Goal: Transaction & Acquisition: Subscribe to service/newsletter

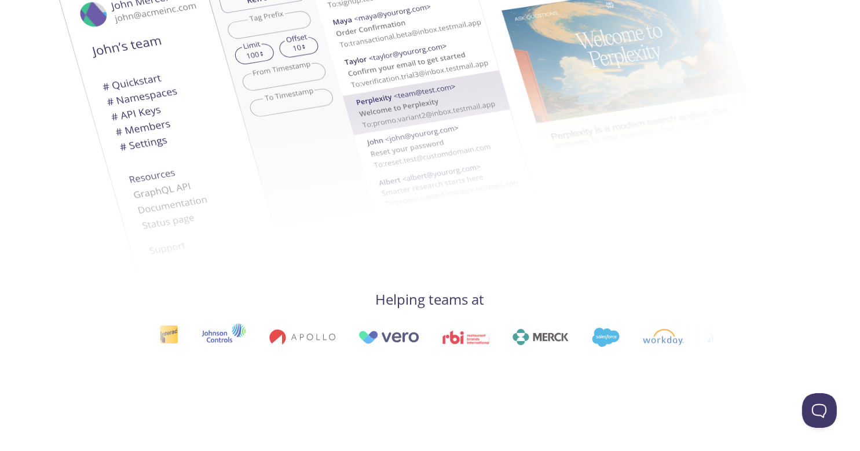
scroll to position [521, 0]
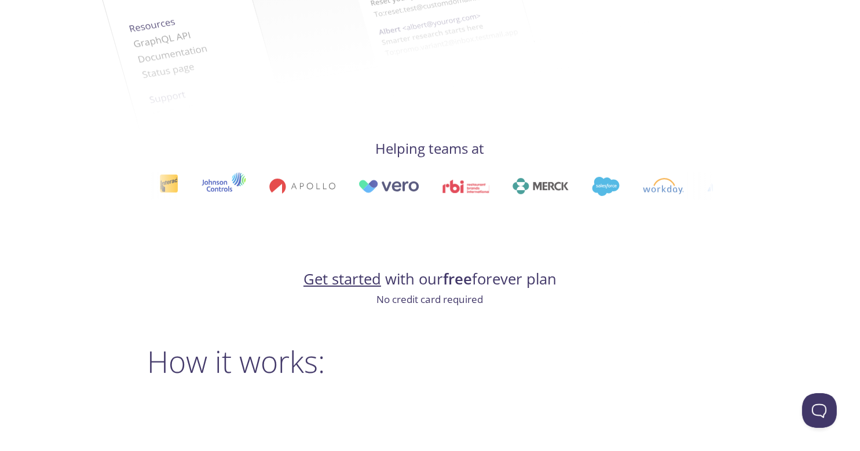
click at [347, 284] on link "Get started" at bounding box center [342, 279] width 78 height 20
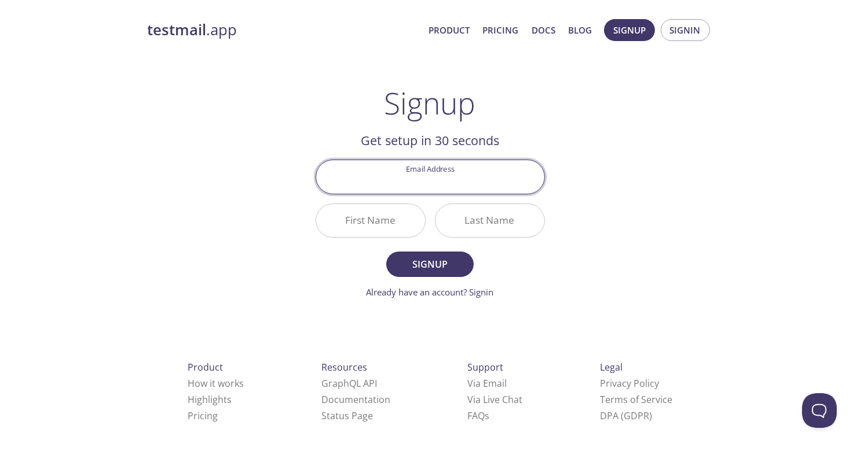
click at [420, 176] on input "Email Address" at bounding box center [430, 176] width 228 height 33
type input "[EMAIL_ADDRESS][PERSON_NAME][DOMAIN_NAME]"
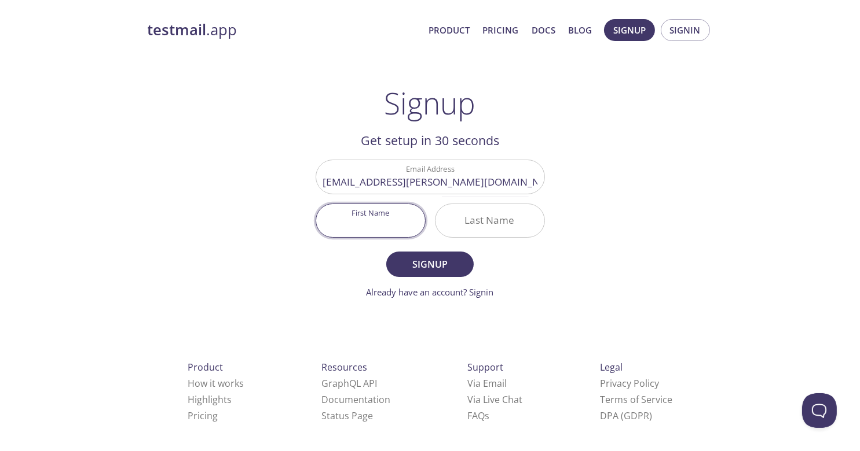
click at [383, 219] on input "First Name" at bounding box center [370, 220] width 109 height 33
type input "Mark"
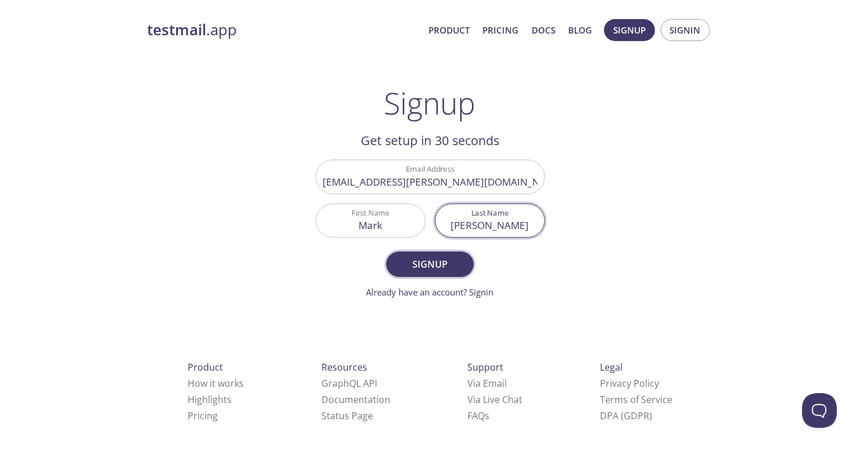
type input "[PERSON_NAME]"
click at [425, 266] on span "Signup" at bounding box center [429, 264] width 61 height 16
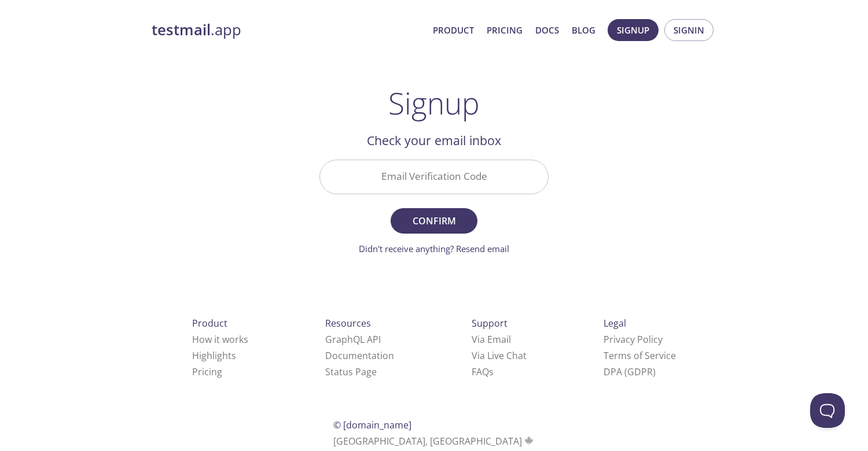
click at [433, 177] on input "Email Verification Code" at bounding box center [434, 176] width 228 height 33
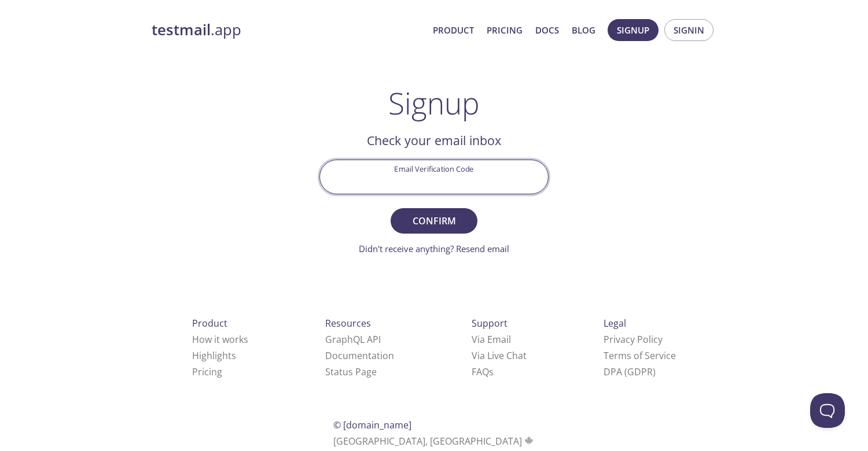
click at [433, 177] on input "Email Verification Code" at bounding box center [434, 176] width 228 height 33
type input "3GSDB1M"
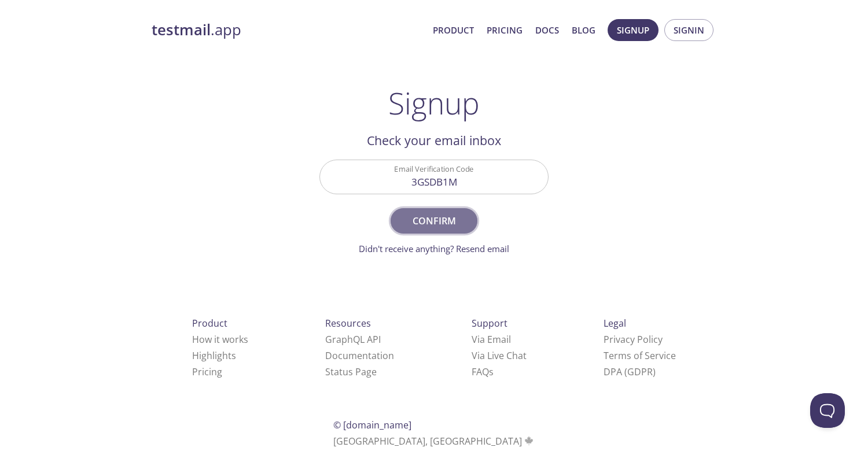
click at [438, 222] on span "Confirm" at bounding box center [433, 221] width 61 height 16
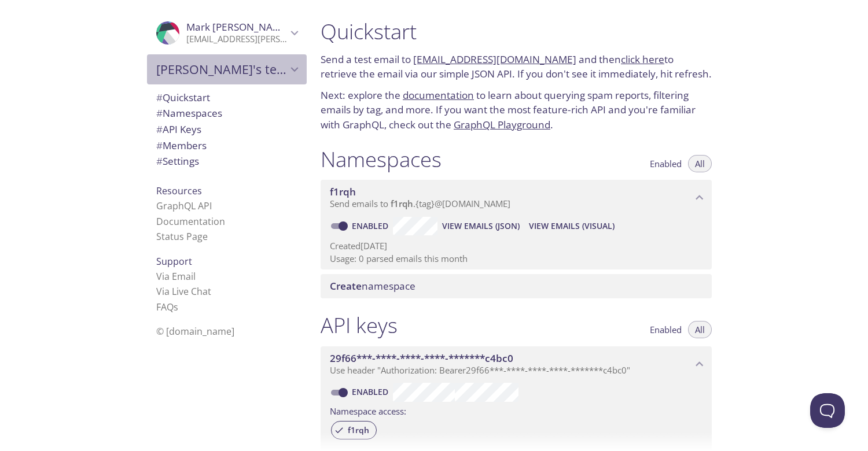
click at [195, 76] on span "[PERSON_NAME]'s team" at bounding box center [221, 69] width 131 height 16
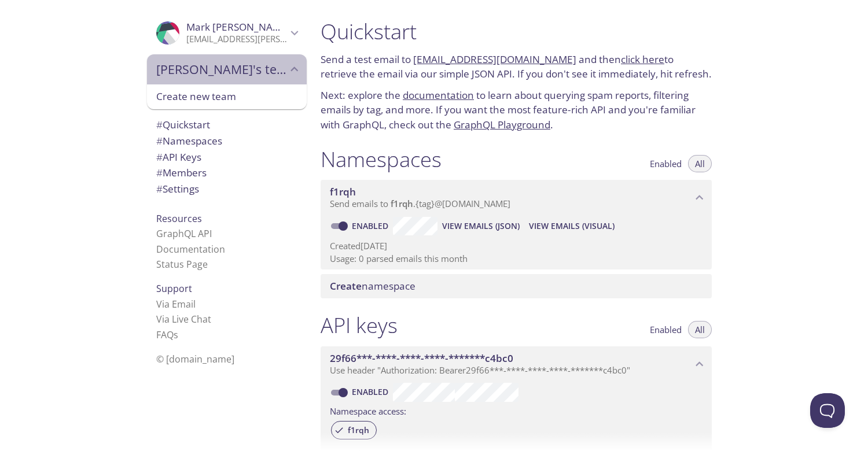
click at [195, 76] on span "[PERSON_NAME]'s team" at bounding box center [221, 69] width 131 height 16
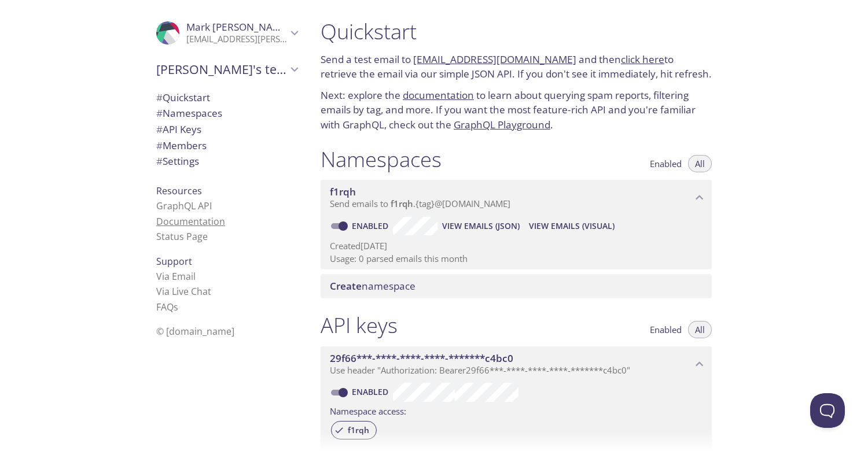
click at [174, 223] on link "Documentation" at bounding box center [190, 221] width 69 height 13
